Goal: Navigation & Orientation: Find specific page/section

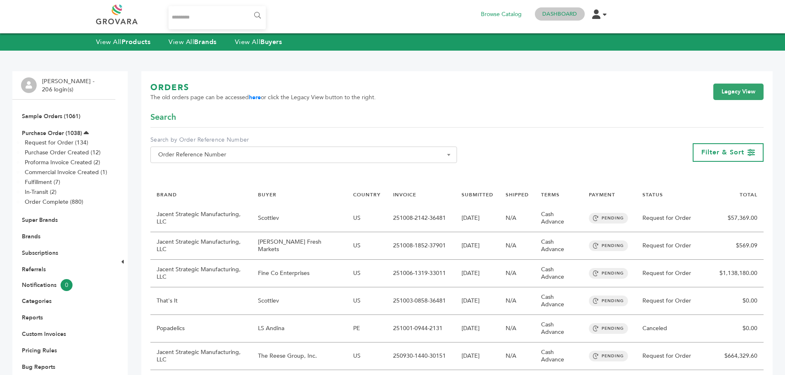
click at [561, 15] on link "Dashboard" at bounding box center [559, 13] width 35 height 7
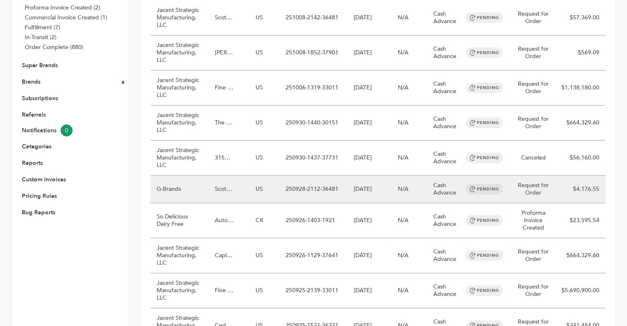
scroll to position [247, 0]
